Goal: Register for event/course

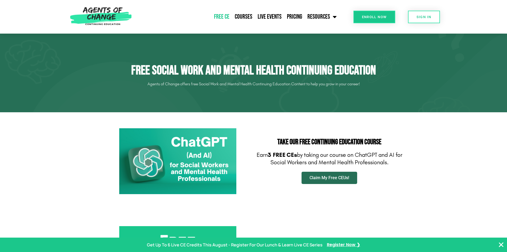
click at [342, 178] on span "Claim My Free CEUs!" at bounding box center [330, 178] width 40 height 4
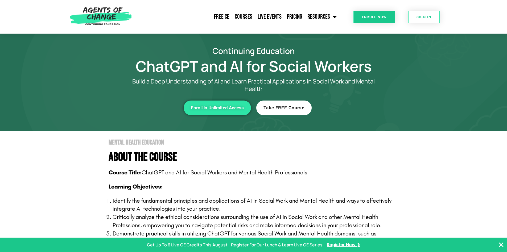
click at [285, 111] on link "Take FREE Course" at bounding box center [284, 107] width 55 height 15
